Goal: Information Seeking & Learning: Learn about a topic

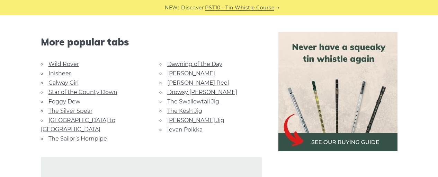
click at [179, 82] on link "[PERSON_NAME] Reel" at bounding box center [198, 82] width 62 height 7
click at [178, 109] on link "The Kesh Jig" at bounding box center [184, 110] width 35 height 7
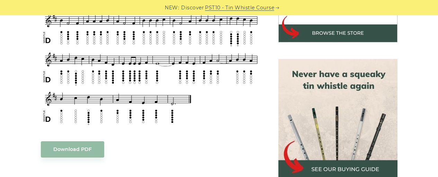
scroll to position [278, 0]
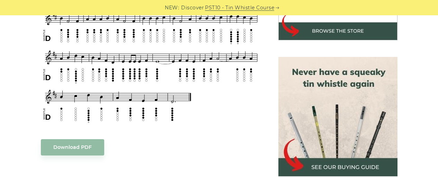
click at [326, 111] on img at bounding box center [338, 116] width 119 height 119
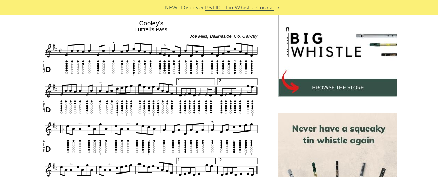
scroll to position [225, 0]
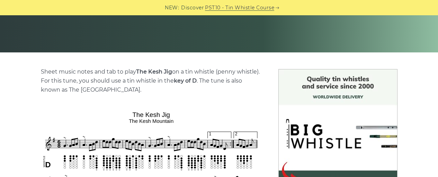
scroll to position [129, 0]
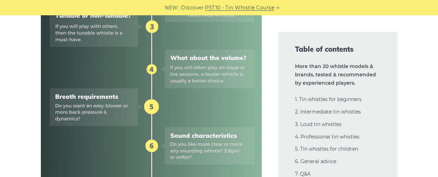
scroll to position [441, 0]
click at [107, 95] on img at bounding box center [151, 55] width 221 height 442
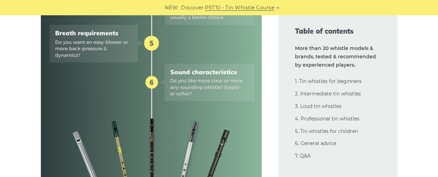
scroll to position [510, 0]
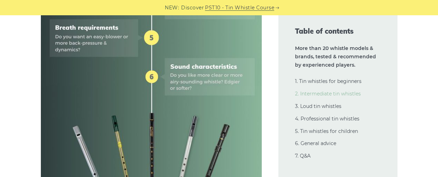
click at [316, 93] on link "2. Intermediate tin whistles" at bounding box center [328, 93] width 66 height 6
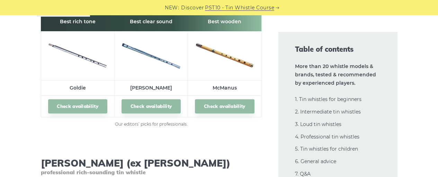
scroll to position [9494, 0]
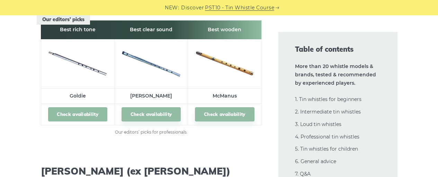
click at [72, 107] on link "Check availability" at bounding box center [77, 114] width 59 height 14
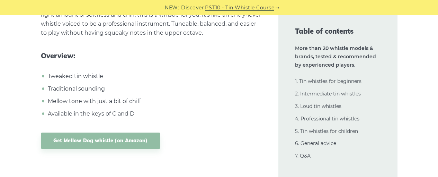
scroll to position [6189, 0]
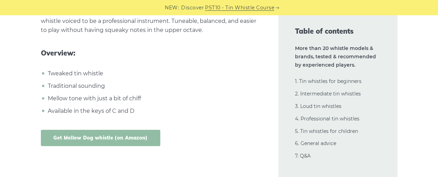
click at [85, 130] on link "Get Mellow Dog whistle (on Amazon)" at bounding box center [101, 138] width 120 height 16
